Goal: Navigation & Orientation: Go to known website

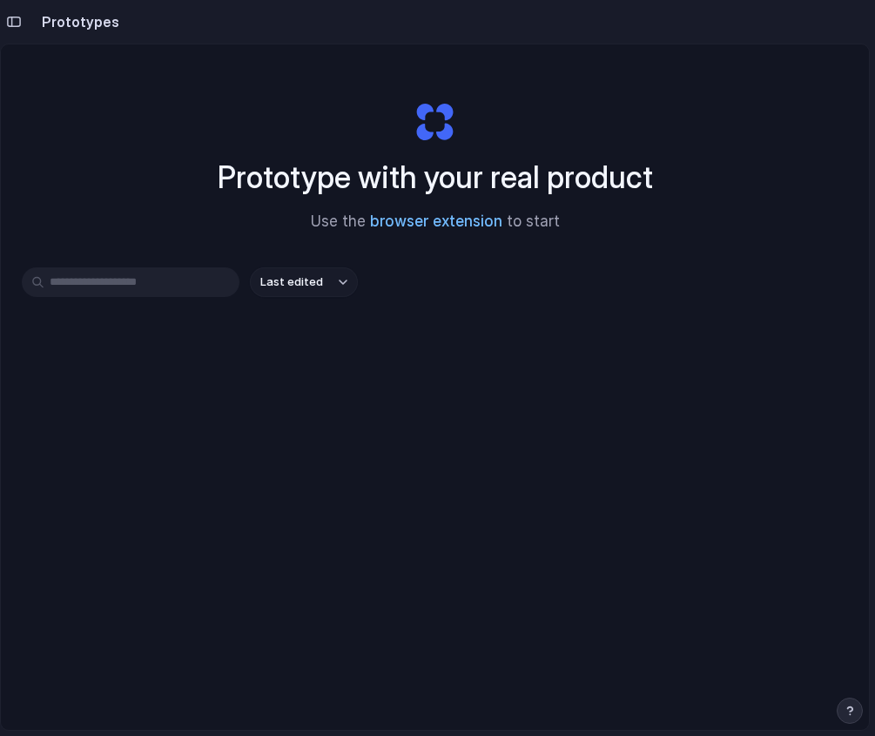
click at [427, 218] on link "browser extension" at bounding box center [436, 221] width 132 height 17
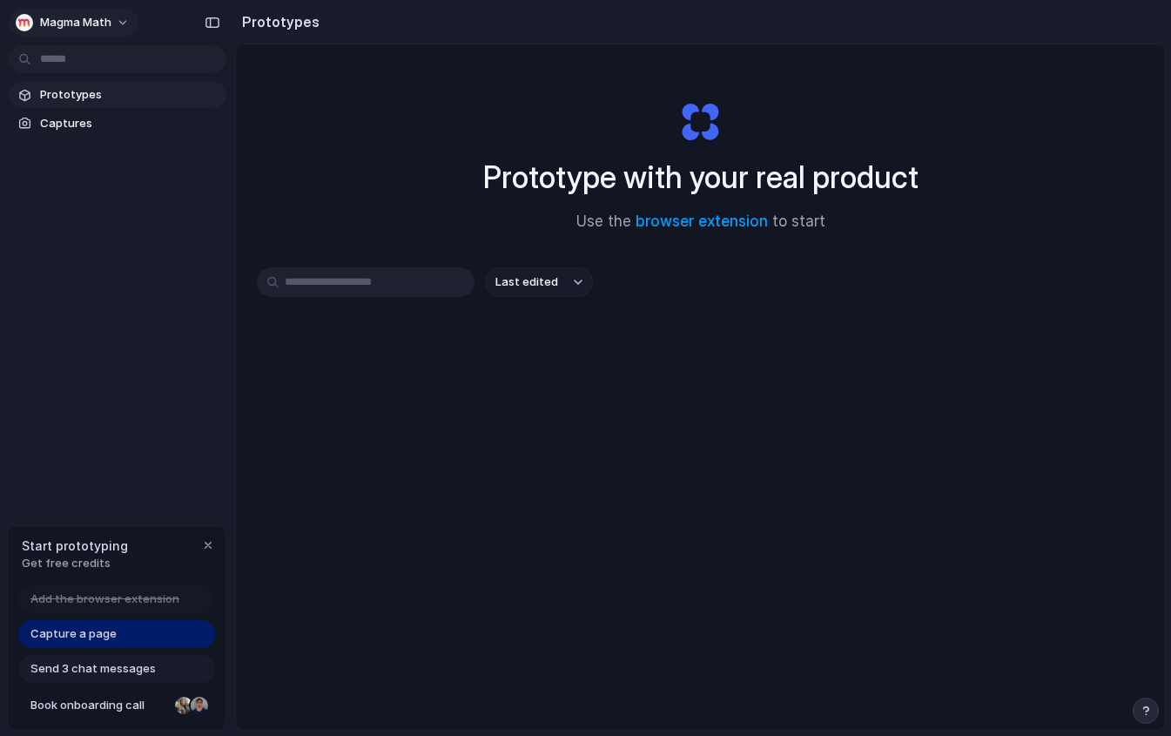
click at [46, 28] on span "Magma Math" at bounding box center [75, 22] width 71 height 17
click at [141, 16] on div "Settings Invite members Change theme Sign out" at bounding box center [585, 368] width 1171 height 736
click at [89, 24] on span "Magma Math" at bounding box center [75, 22] width 71 height 17
click at [106, 287] on div "Settings Invite members Change theme Sign out" at bounding box center [585, 368] width 1171 height 736
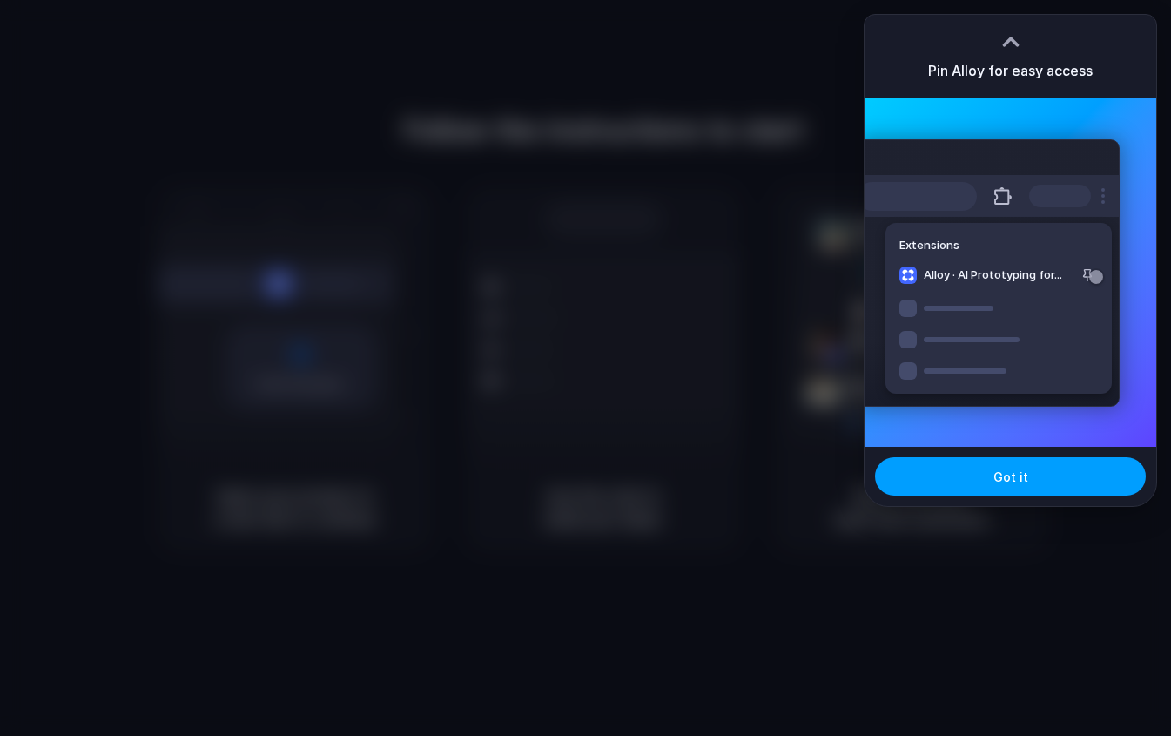
click at [928, 475] on button "Got it" at bounding box center [1010, 476] width 271 height 38
